Goal: Task Accomplishment & Management: Manage account settings

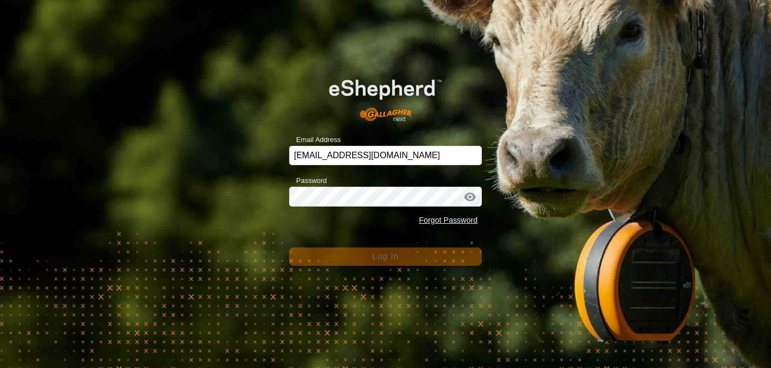
click at [289, 248] on button "Log In" at bounding box center [385, 257] width 193 height 18
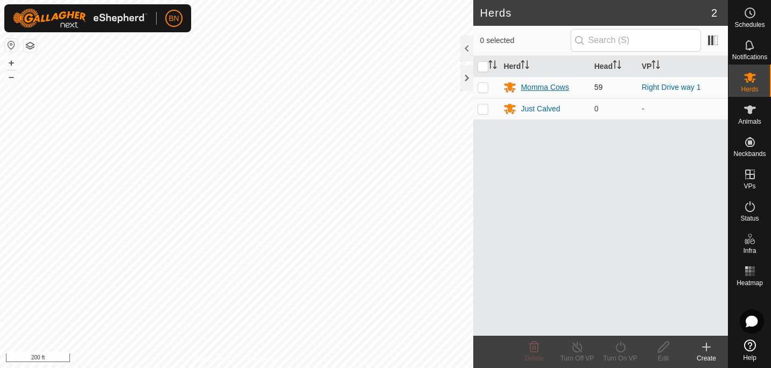
click at [531, 89] on div "Momma Cows" at bounding box center [544, 87] width 48 height 11
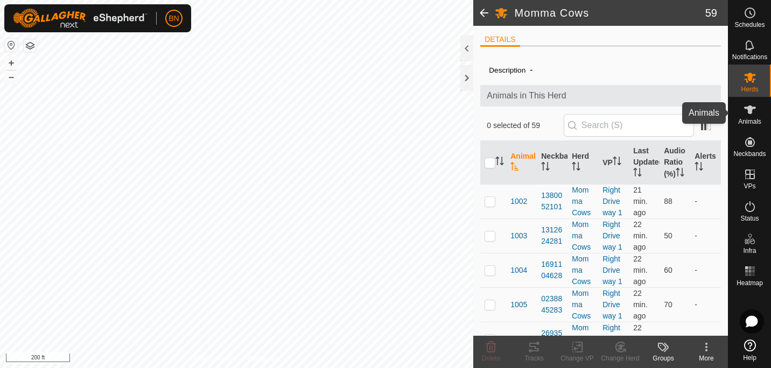
click at [748, 115] on icon at bounding box center [749, 109] width 13 height 13
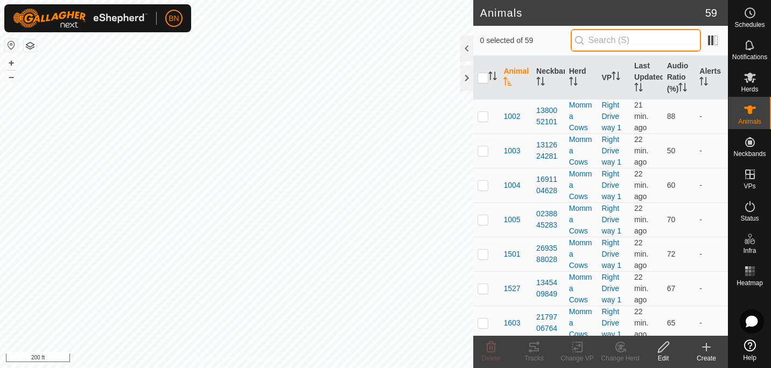
click at [616, 37] on input "text" at bounding box center [635, 40] width 130 height 23
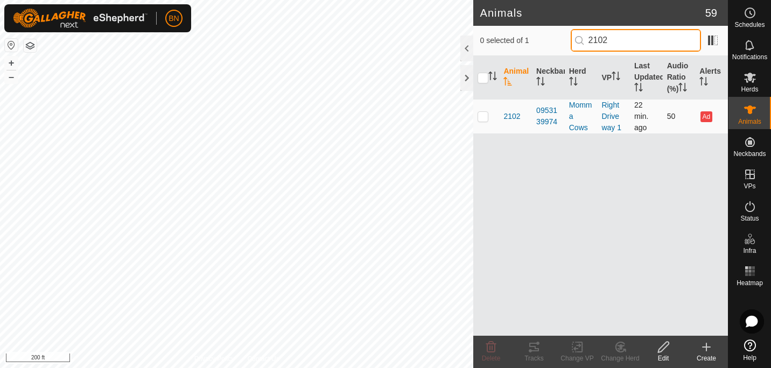
type input "2102"
click at [484, 115] on p-checkbox at bounding box center [482, 116] width 11 height 9
checkbox input "true"
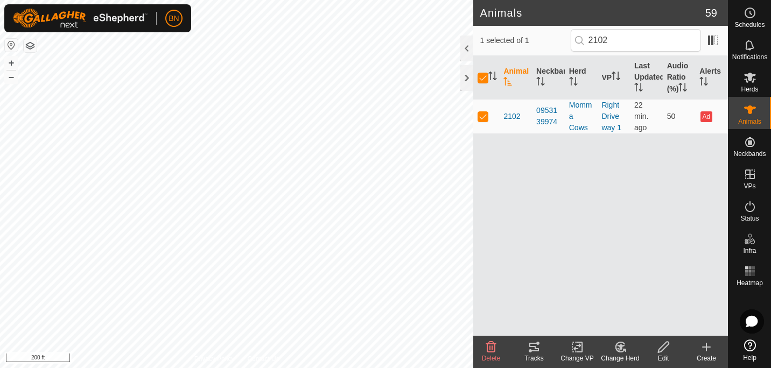
click at [493, 345] on icon at bounding box center [490, 347] width 13 height 13
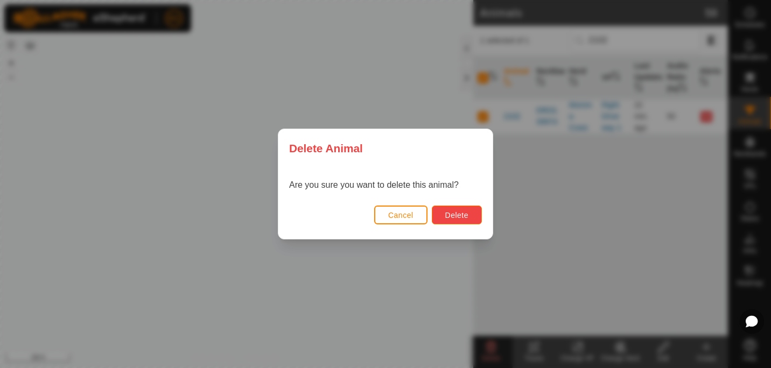
click at [451, 218] on span "Delete" at bounding box center [456, 215] width 23 height 9
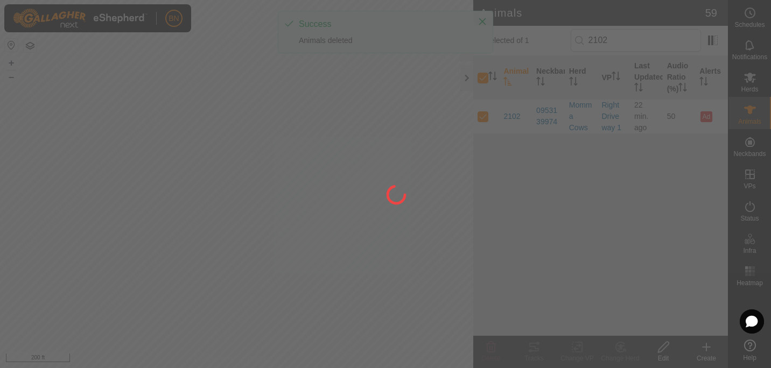
checkbox input "false"
